Goal: Entertainment & Leisure: Consume media (video, audio)

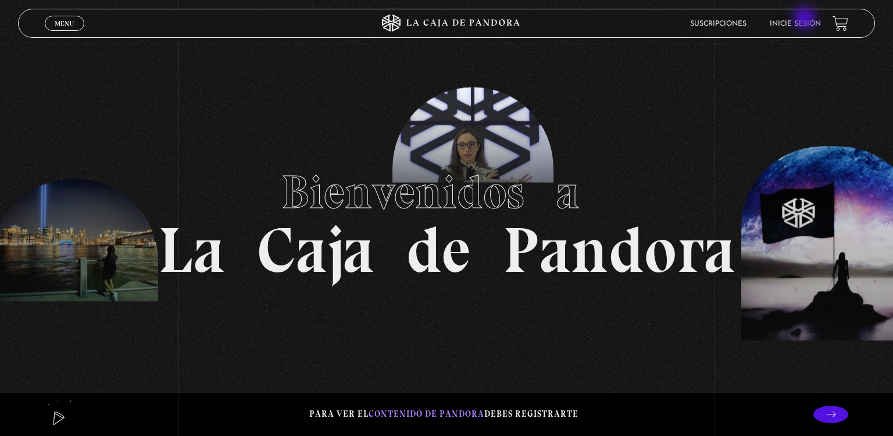
click at [806, 19] on li "Inicie sesión" at bounding box center [795, 24] width 51 height 18
click at [803, 26] on link "Inicie sesión" at bounding box center [795, 23] width 51 height 7
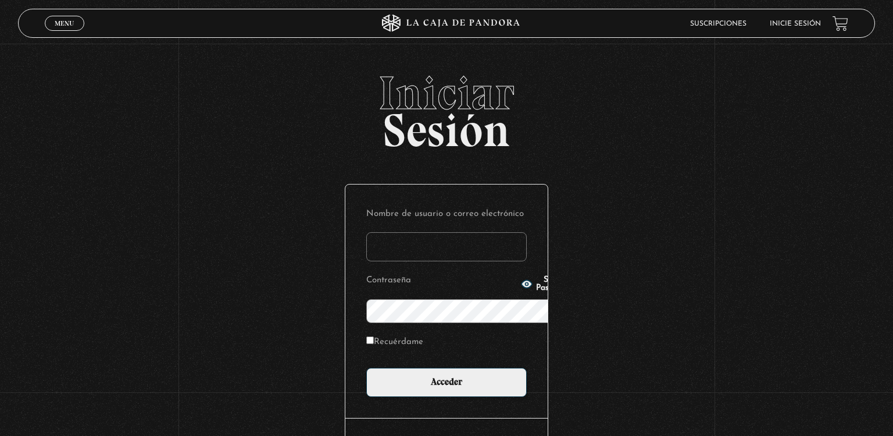
click at [803, 26] on link "Inicie sesión" at bounding box center [795, 23] width 51 height 7
click at [443, 232] on input "Nombre de usuario o correo electrónico" at bounding box center [446, 246] width 161 height 29
type input "lyssi"
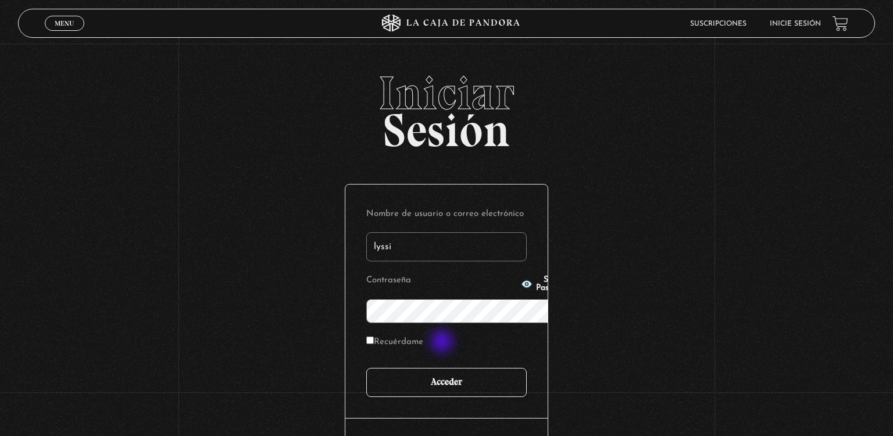
click at [443, 368] on input "Acceder" at bounding box center [446, 382] width 161 height 29
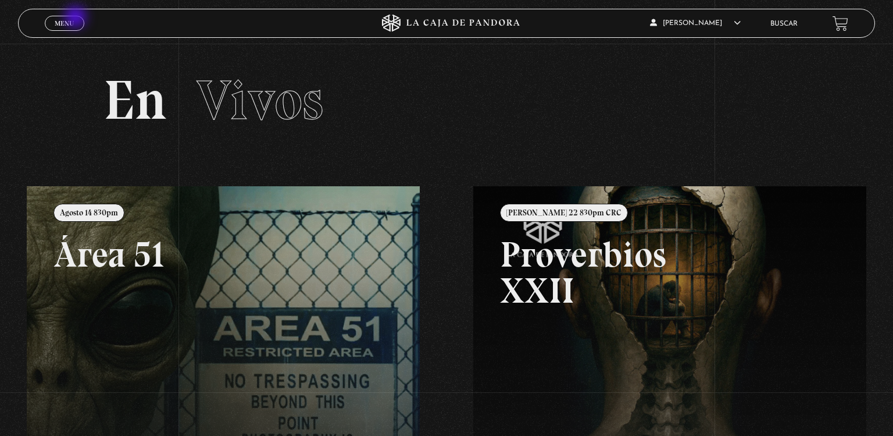
click at [77, 18] on link "Menu Cerrar" at bounding box center [65, 23] width 40 height 15
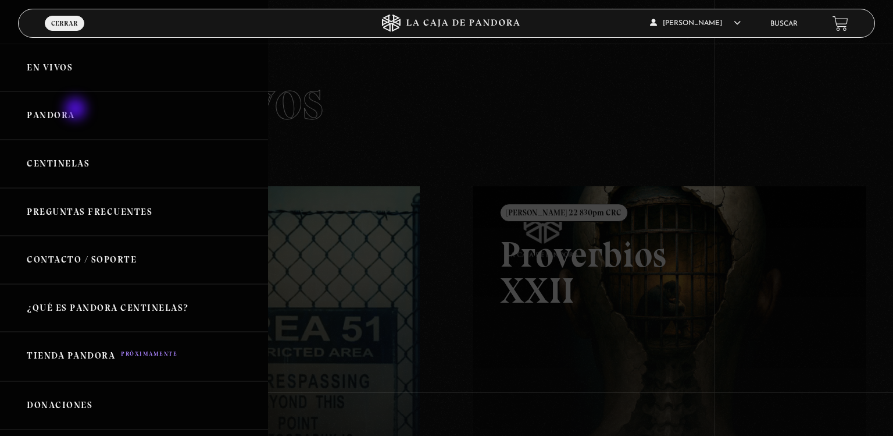
click at [77, 110] on link "Pandora" at bounding box center [134, 115] width 268 height 48
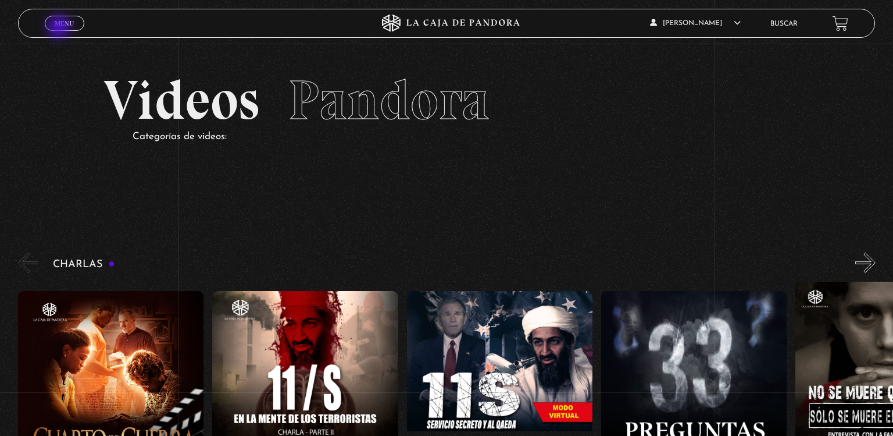
click at [60, 28] on link "Menu Cerrar" at bounding box center [65, 23] width 40 height 15
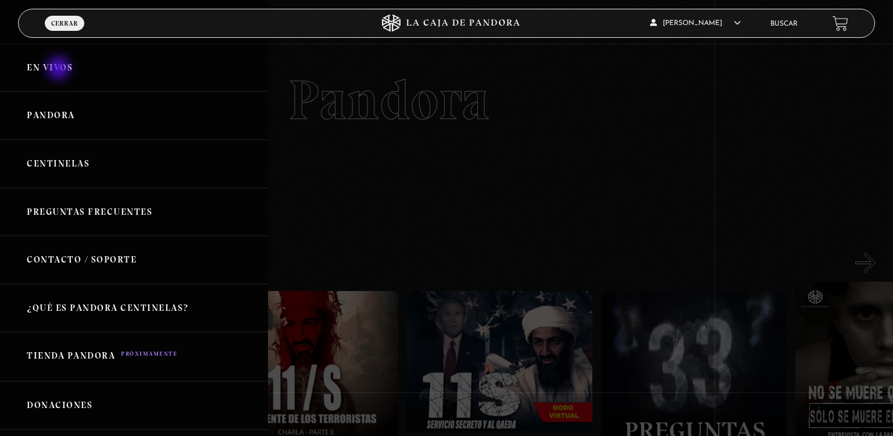
click at [60, 69] on link "En vivos" at bounding box center [134, 68] width 268 height 48
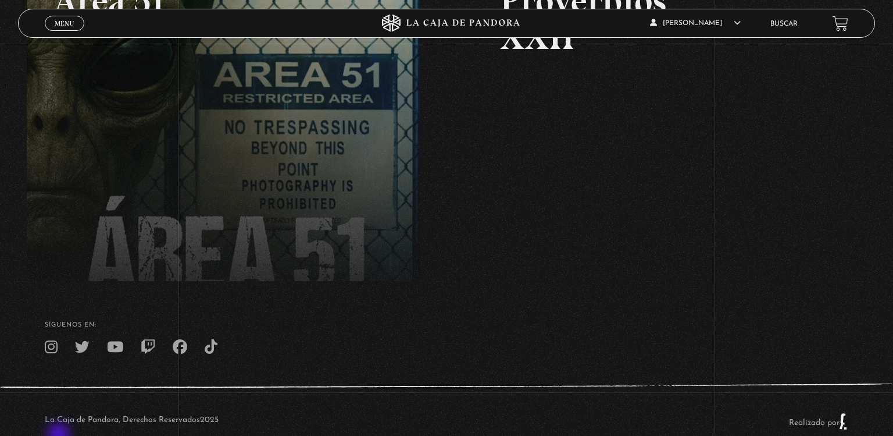
scroll to position [277, 0]
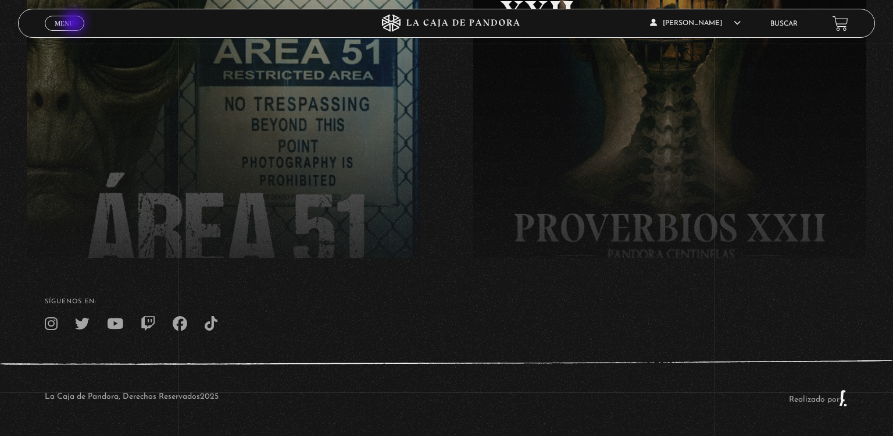
click at [75, 23] on link "Menu Cerrar" at bounding box center [65, 23] width 40 height 15
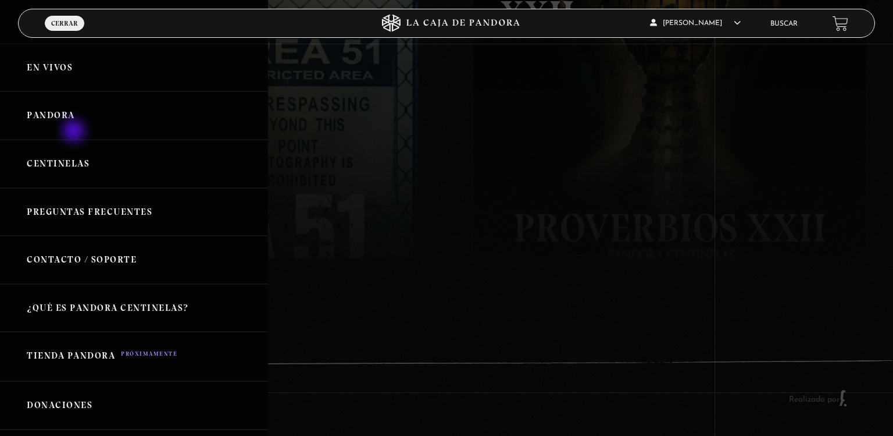
click at [75, 132] on link "Pandora" at bounding box center [134, 115] width 268 height 48
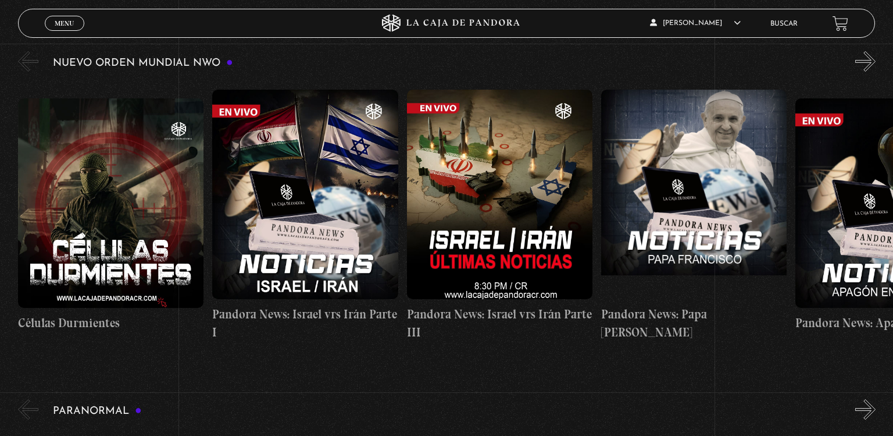
scroll to position [912, 0]
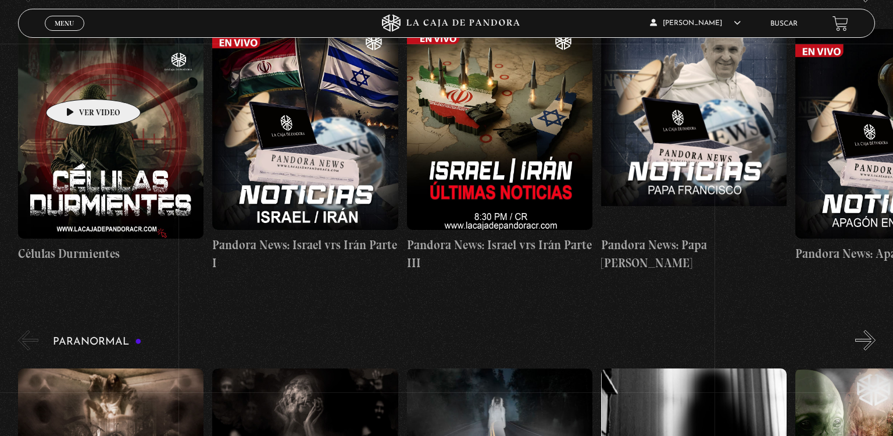
click at [75, 81] on figure at bounding box center [111, 133] width 186 height 209
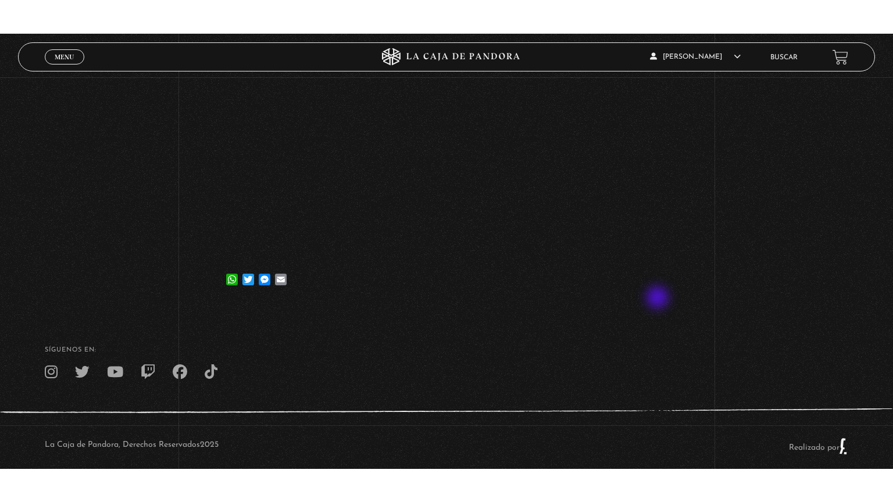
scroll to position [228, 0]
